Goal: Task Accomplishment & Management: Manage account settings

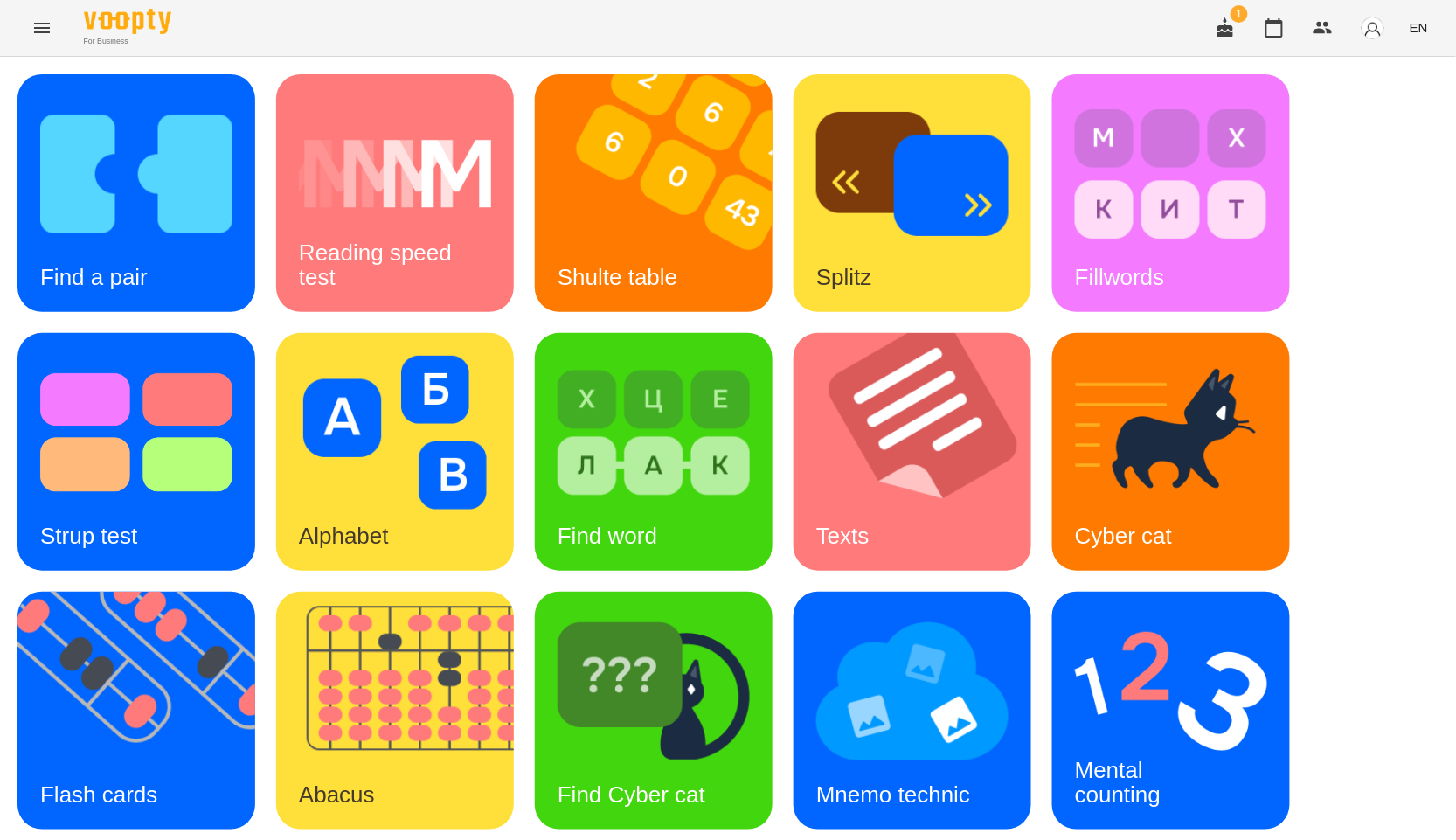
scroll to position [168, 0]
click at [1274, 19] on icon "button" at bounding box center [1275, 28] width 21 height 21
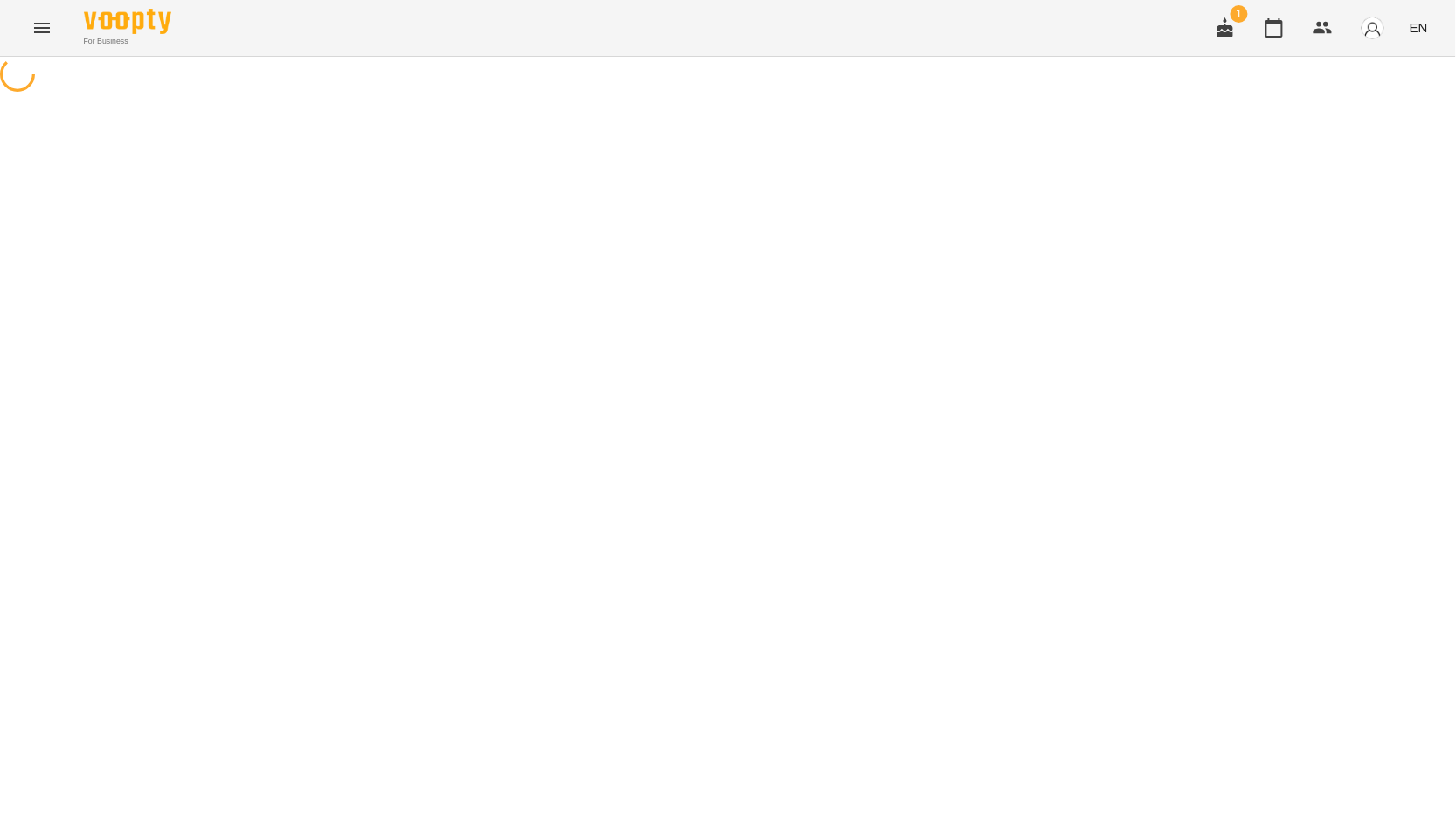
click at [1229, 32] on icon "button" at bounding box center [1226, 27] width 16 height 20
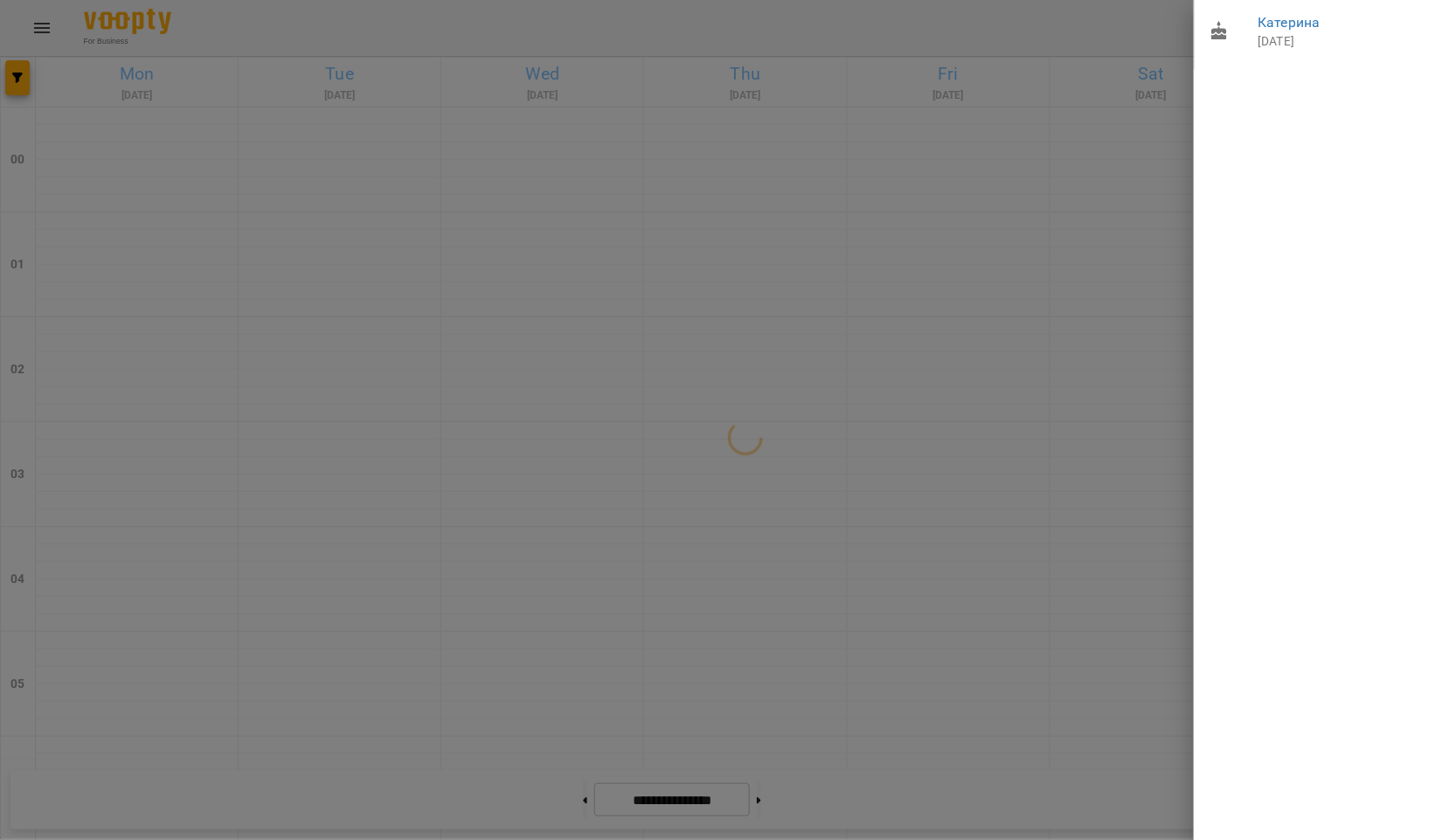
click at [1170, 126] on div at bounding box center [728, 420] width 1456 height 840
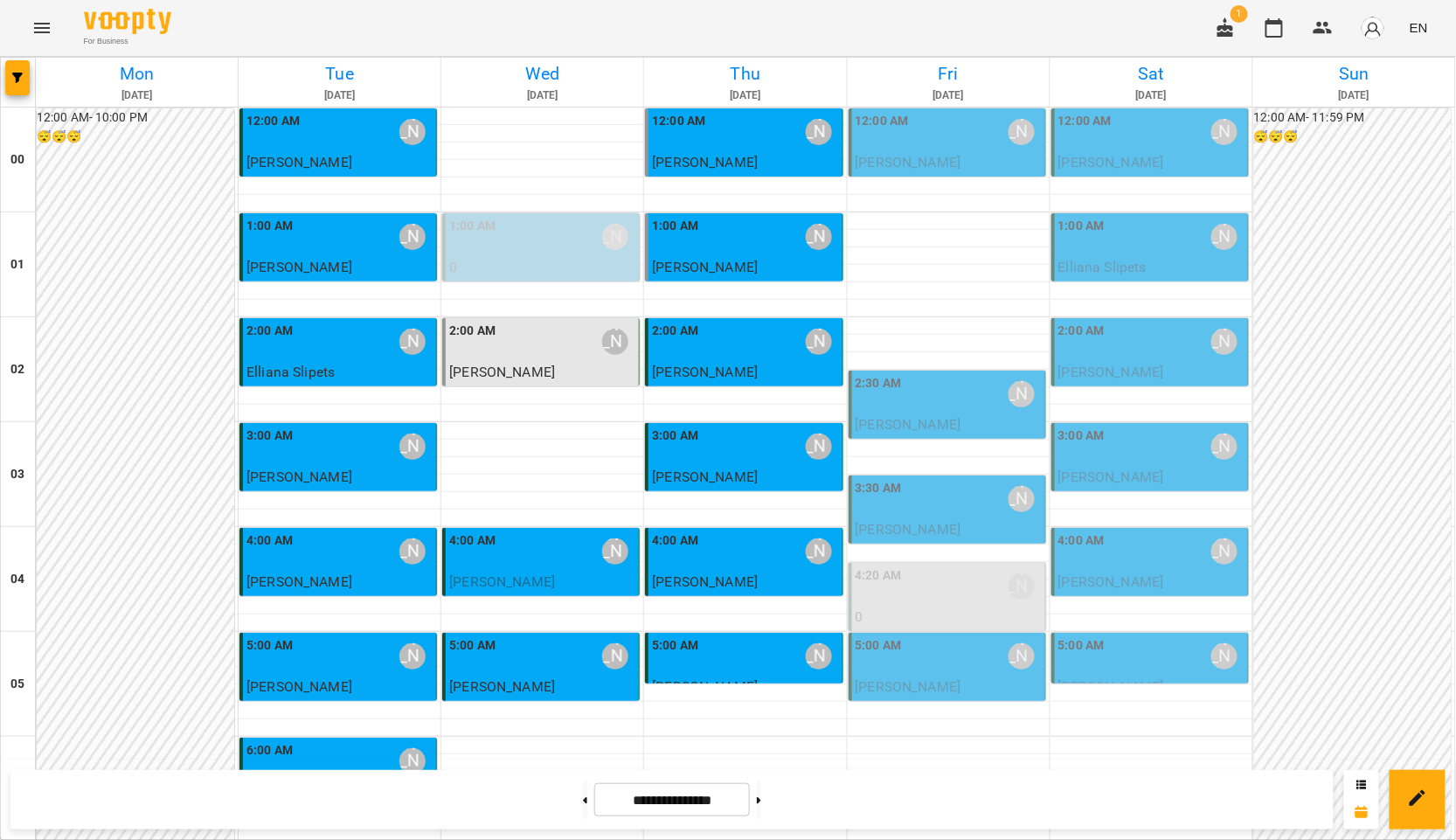
scroll to position [1863, 0]
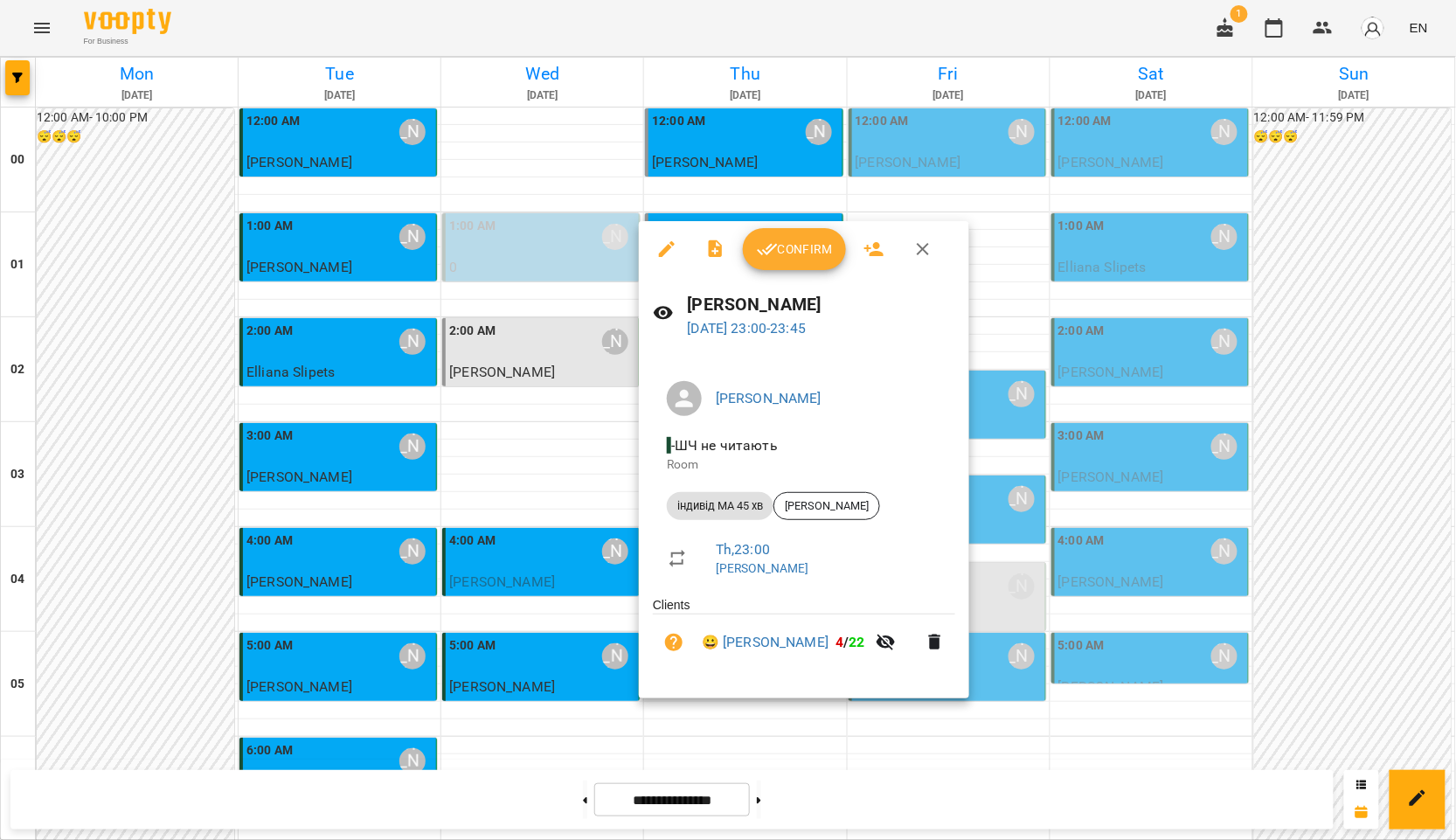
click at [773, 252] on icon "button" at bounding box center [767, 250] width 21 height 21
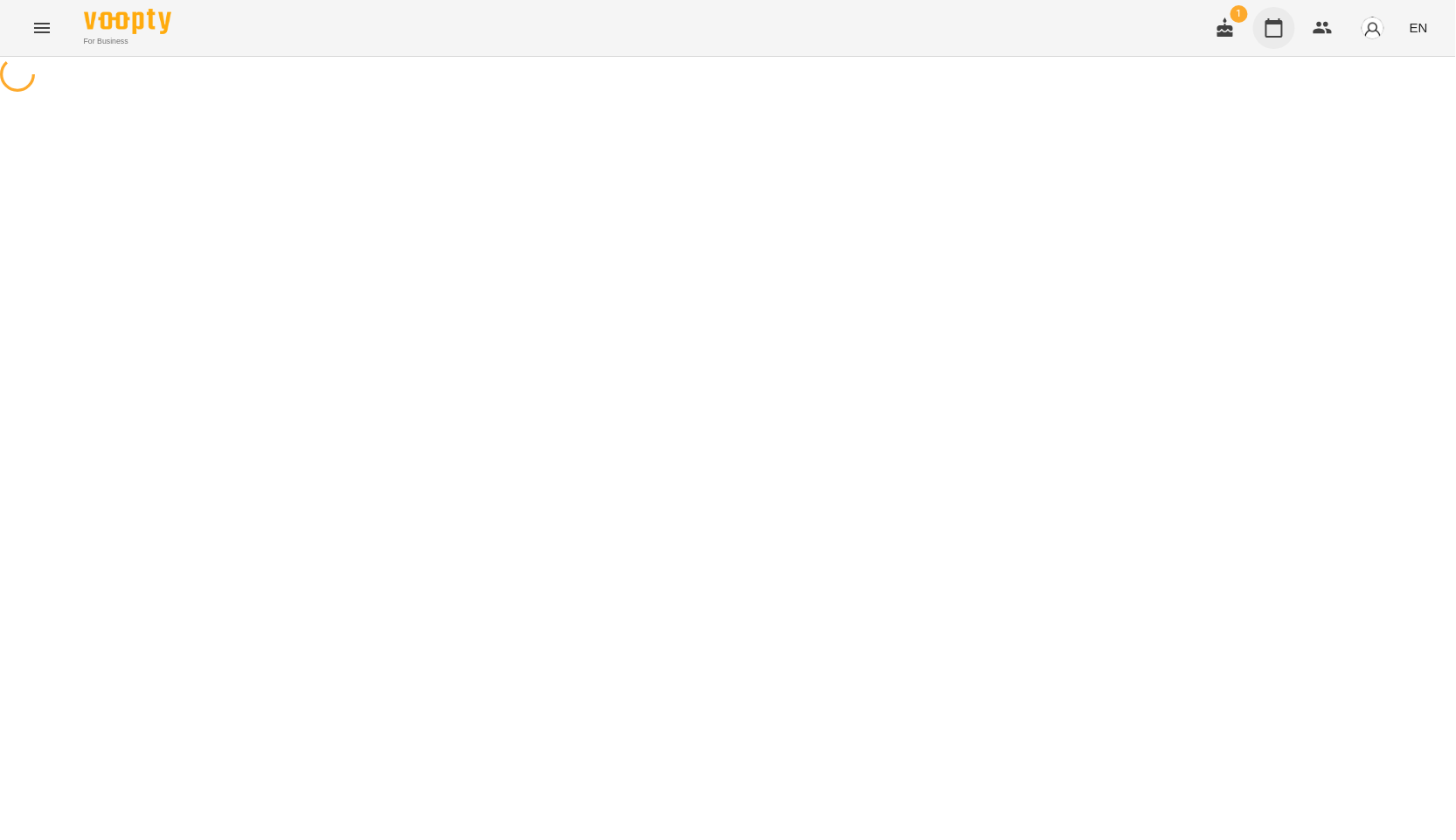
click at [1280, 15] on button "button" at bounding box center [1274, 27] width 42 height 42
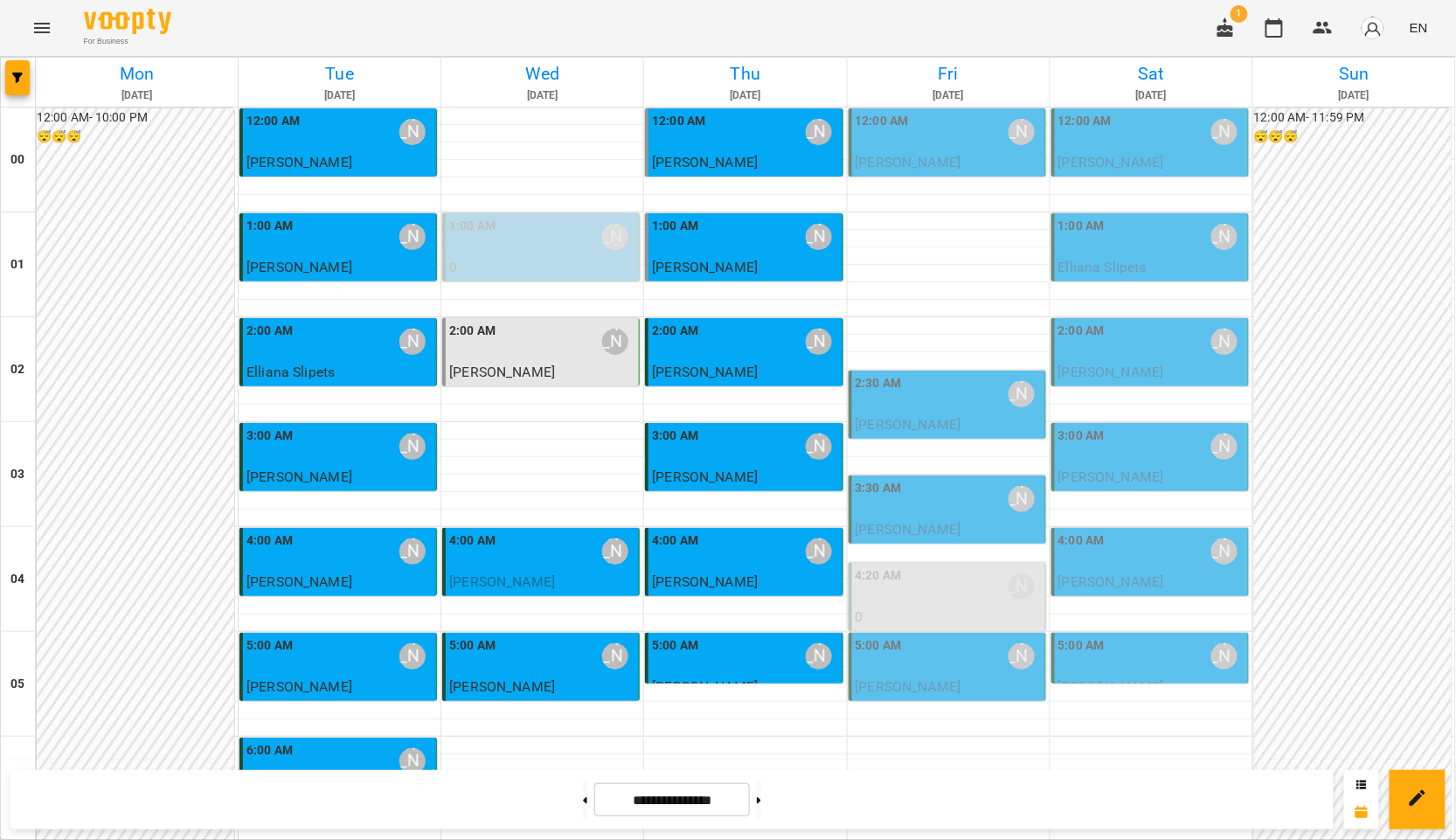
scroll to position [98, 0]
click at [248, 741] on div "6:00 AM" at bounding box center [270, 761] width 47 height 40
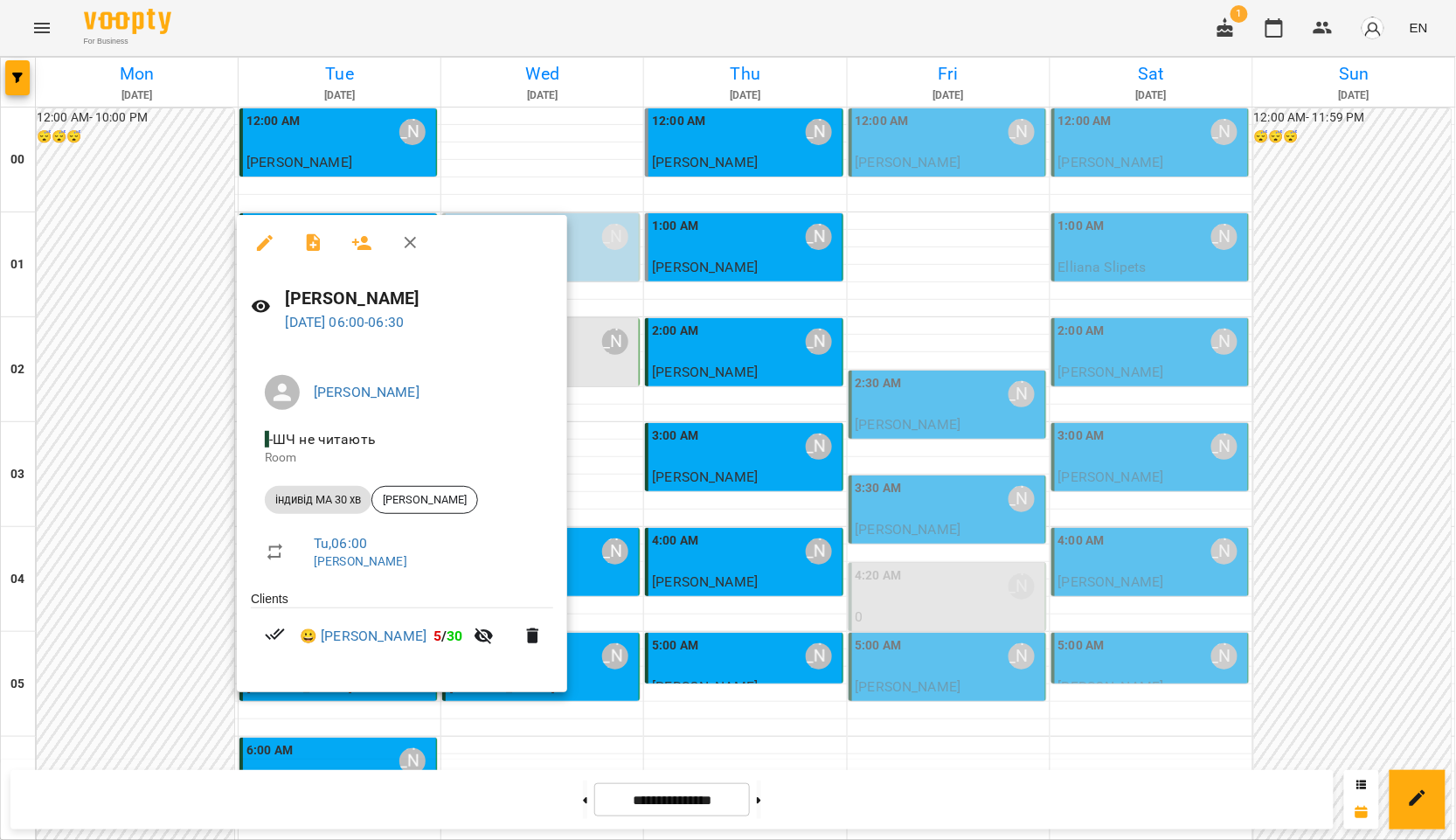
click at [885, 655] on div at bounding box center [728, 420] width 1456 height 840
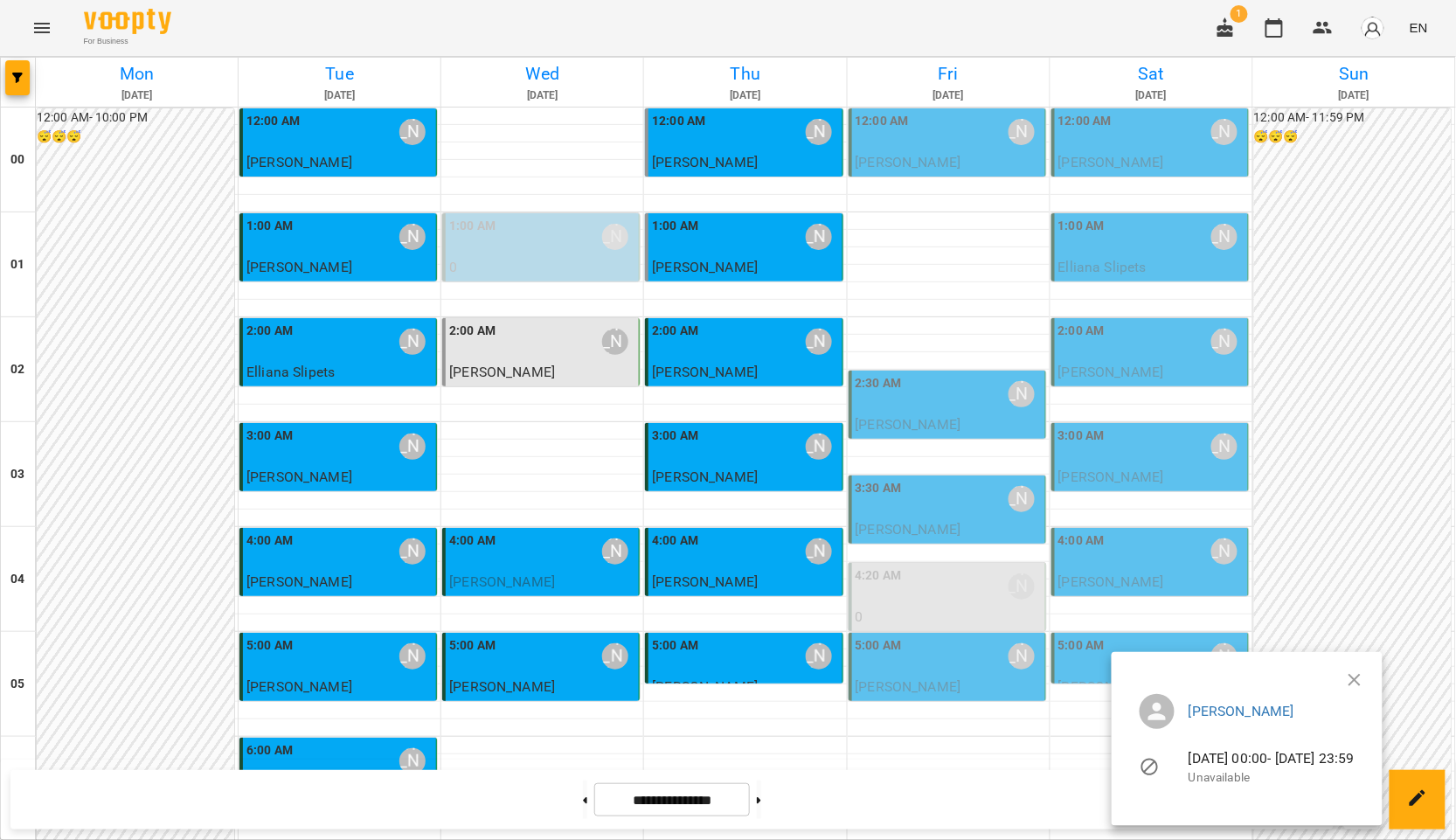
click at [358, 655] on div at bounding box center [728, 420] width 1456 height 840
